Goal: Information Seeking & Learning: Learn about a topic

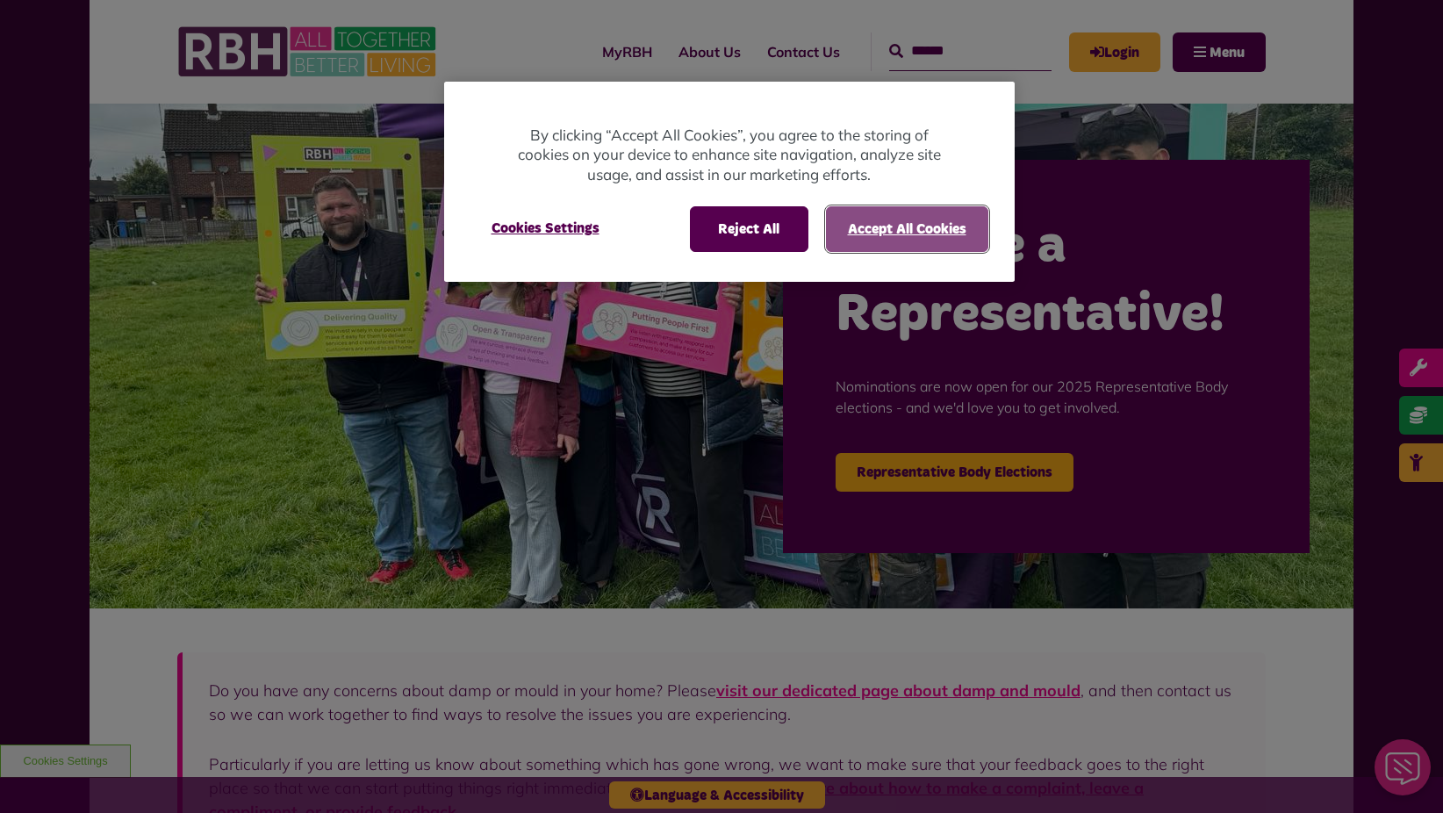
click at [938, 231] on button "Accept All Cookies" at bounding box center [907, 229] width 162 height 46
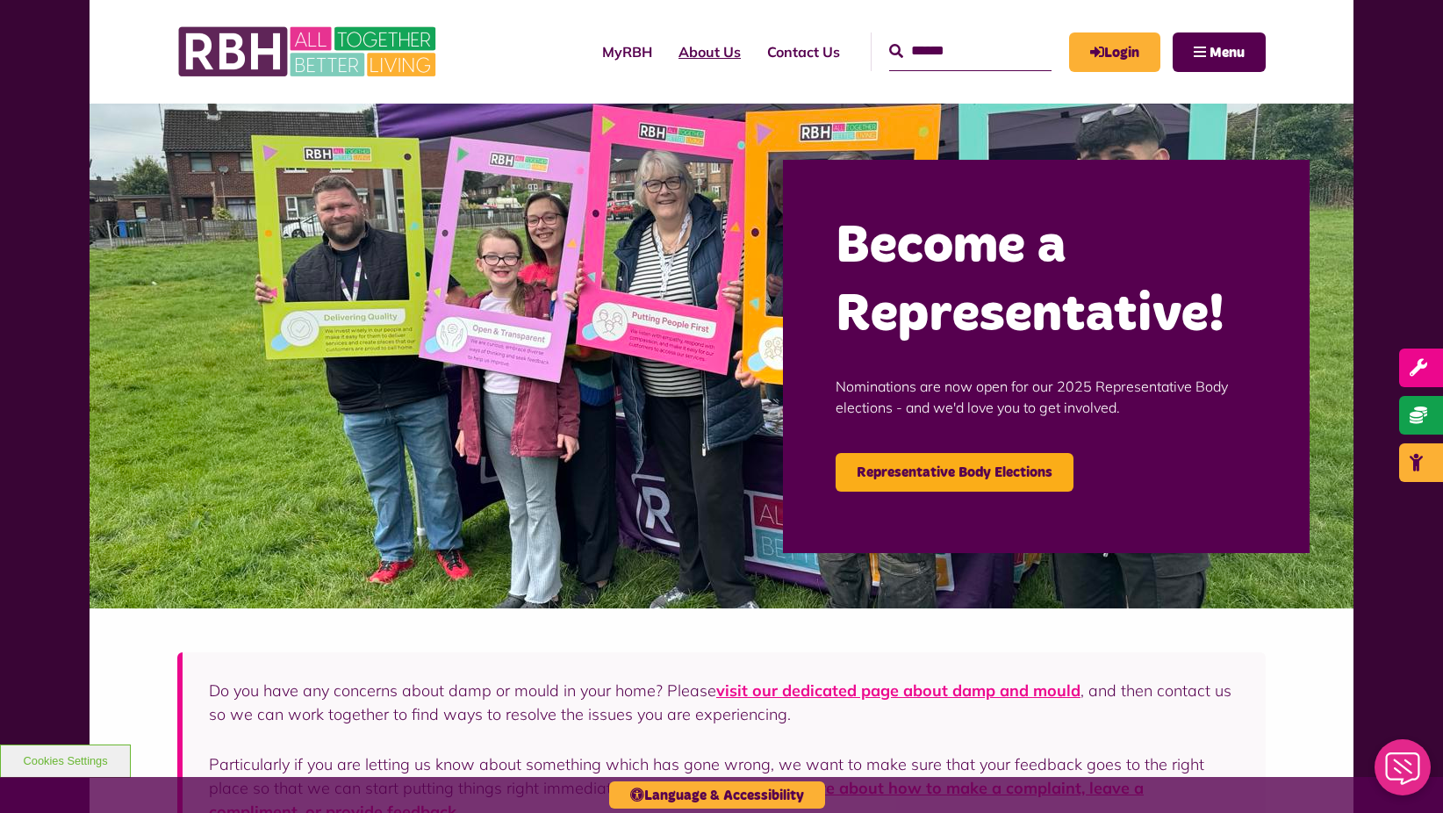
click at [686, 55] on link "About Us" at bounding box center [709, 51] width 89 height 47
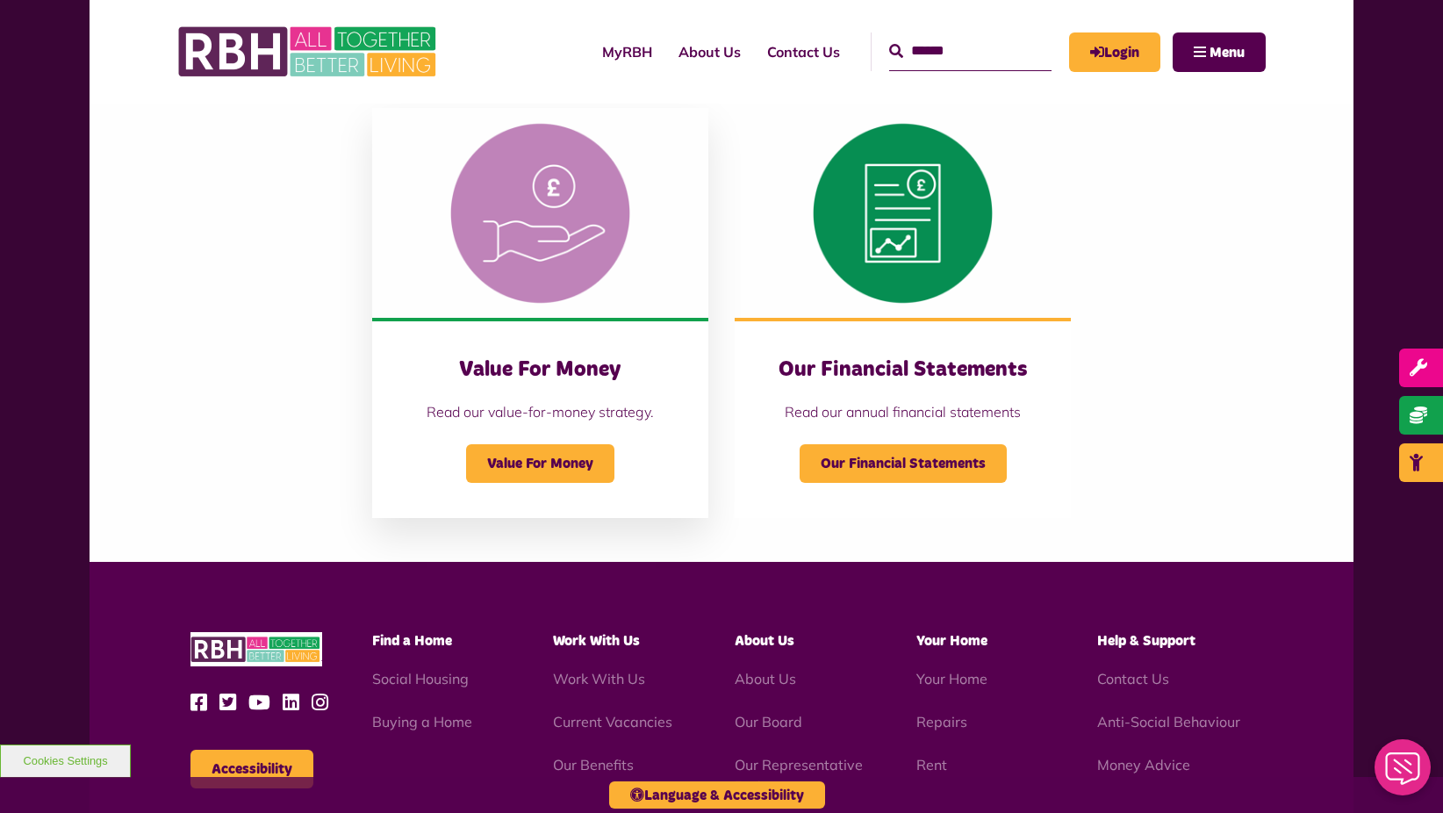
scroll to position [1668, 0]
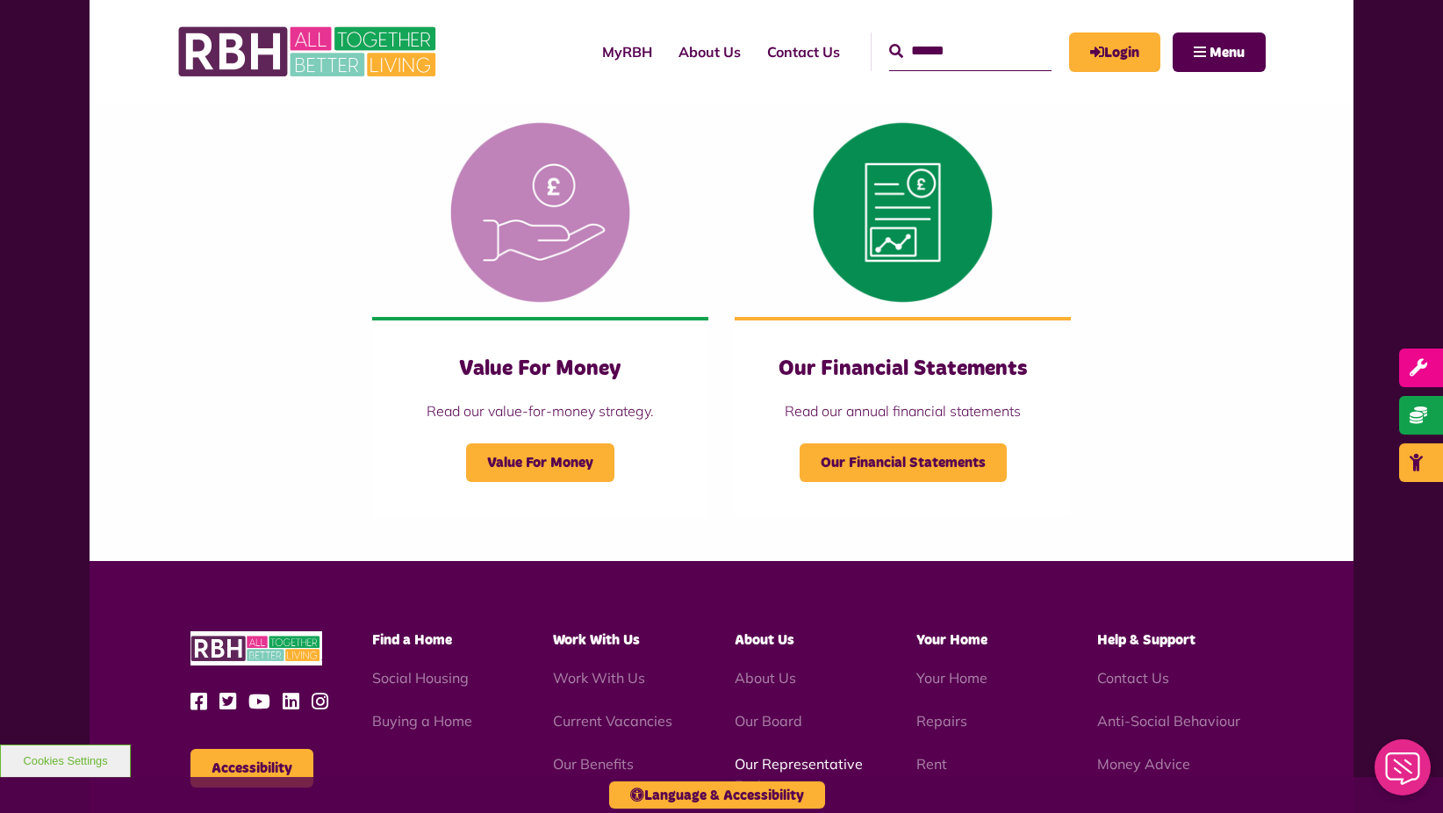
click at [781, 760] on link "Our Representative Body" at bounding box center [799, 774] width 128 height 39
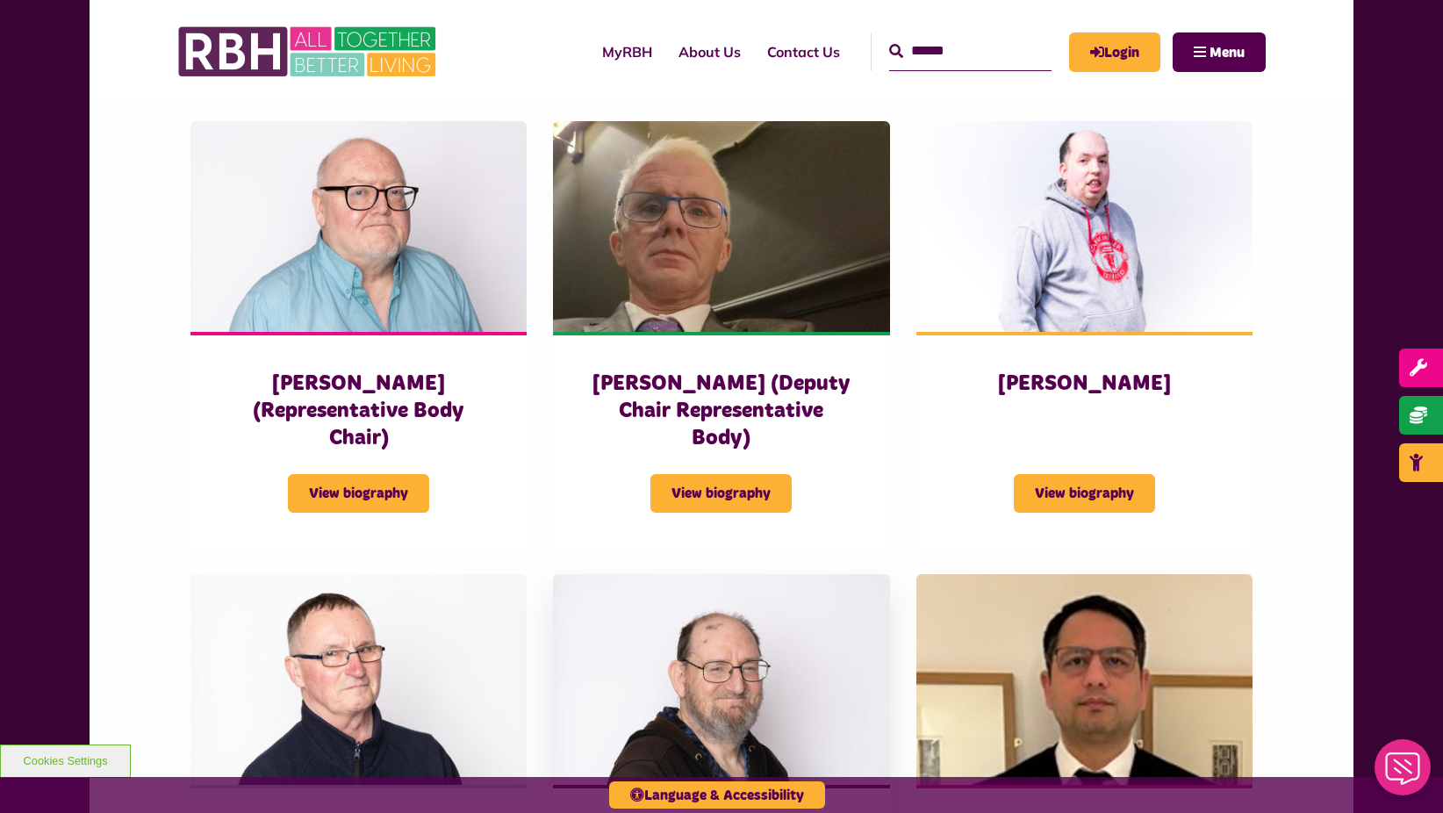
scroll to position [1053, 0]
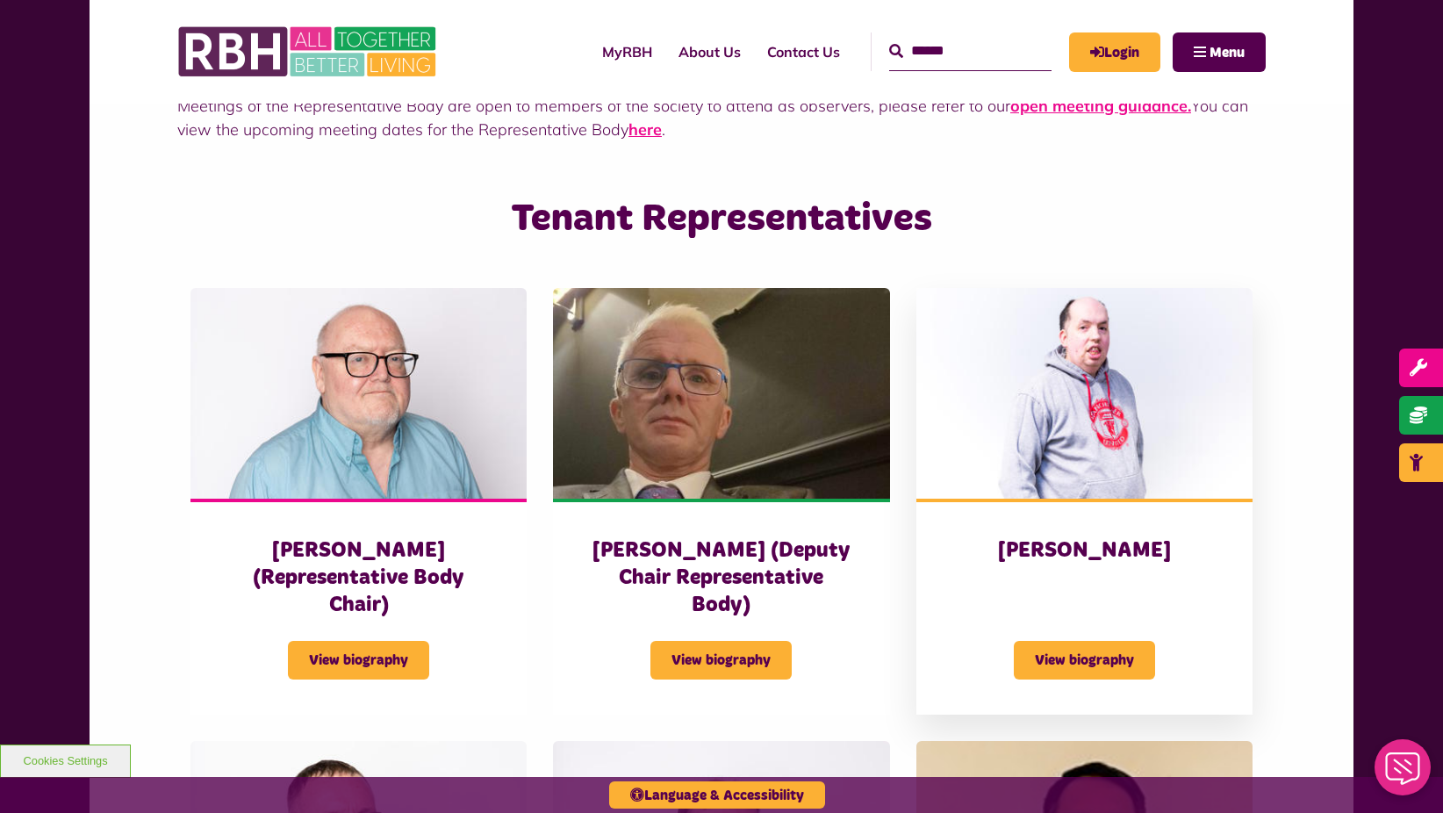
click at [1098, 619] on div "View biography" at bounding box center [1085, 649] width 266 height 61
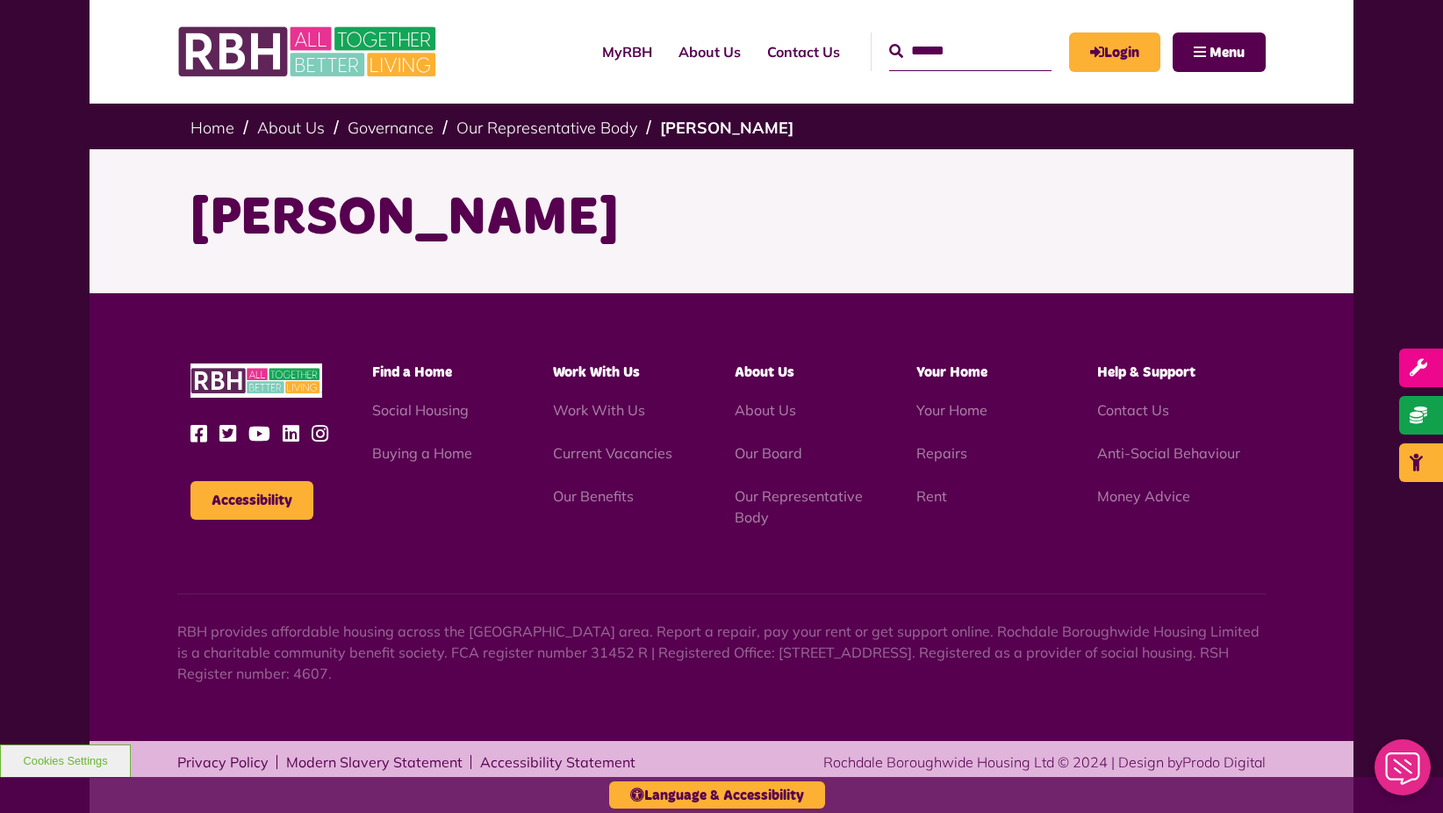
scroll to position [1, 0]
